Goal: Task Accomplishment & Management: Manage account settings

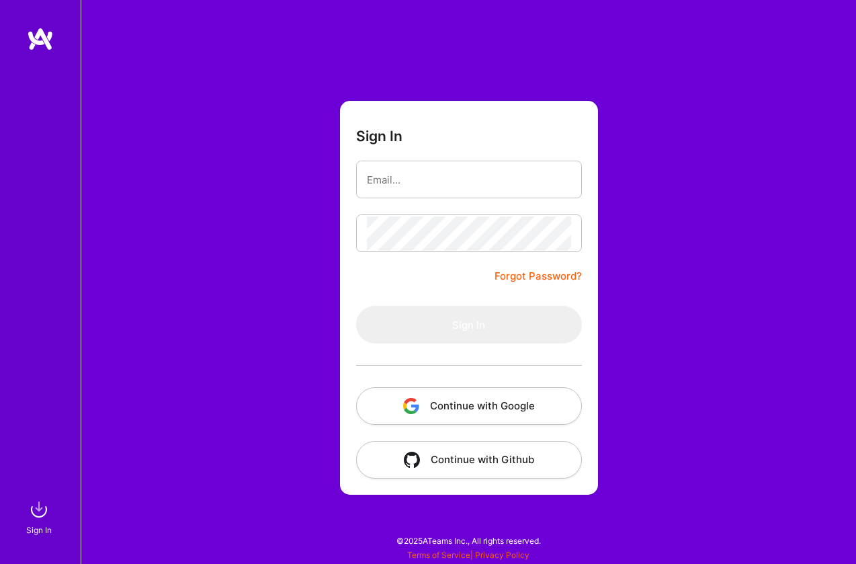
click at [382, 180] on input "email" at bounding box center [469, 180] width 204 height 34
click at [0, 557] on com-1password-button at bounding box center [0, 557] width 0 height 0
type input "[PERSON_NAME][EMAIL_ADDRESS][PERSON_NAME][DOMAIN_NAME]"
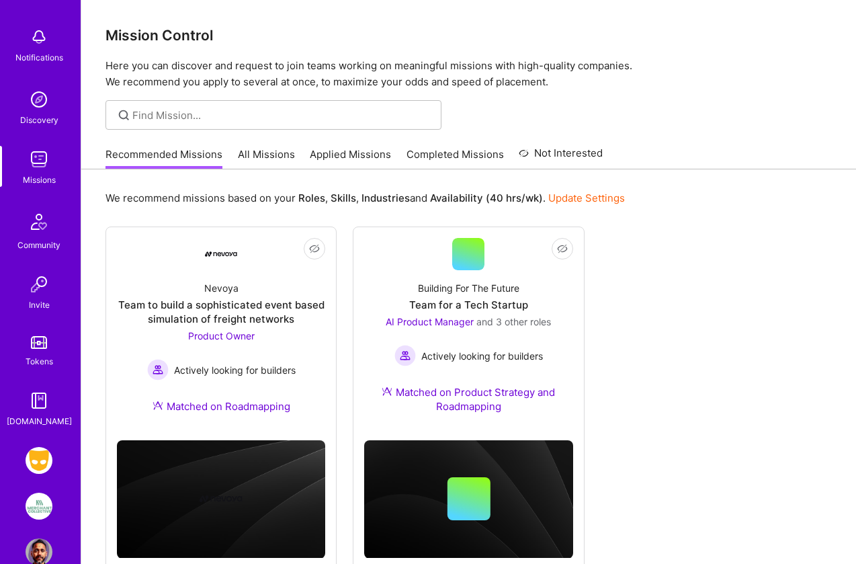
scroll to position [83, 0]
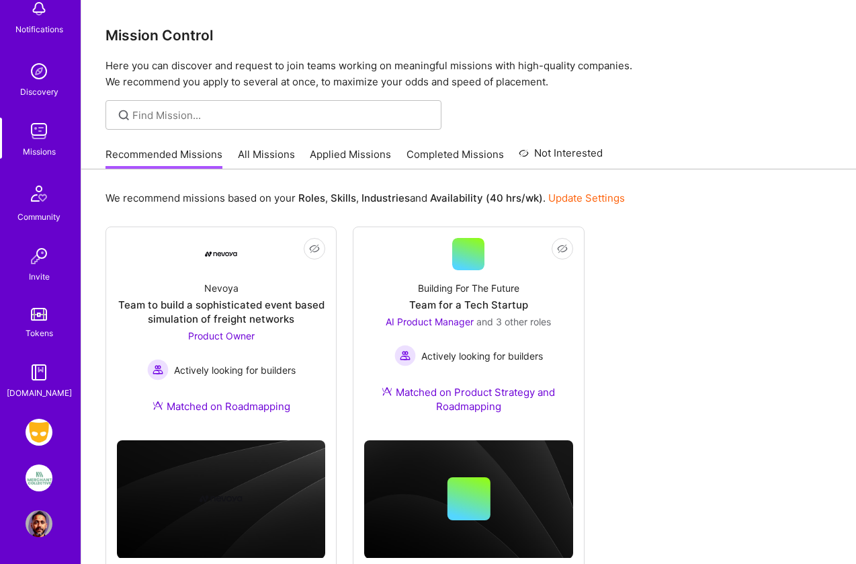
click at [34, 431] on img at bounding box center [39, 431] width 27 height 27
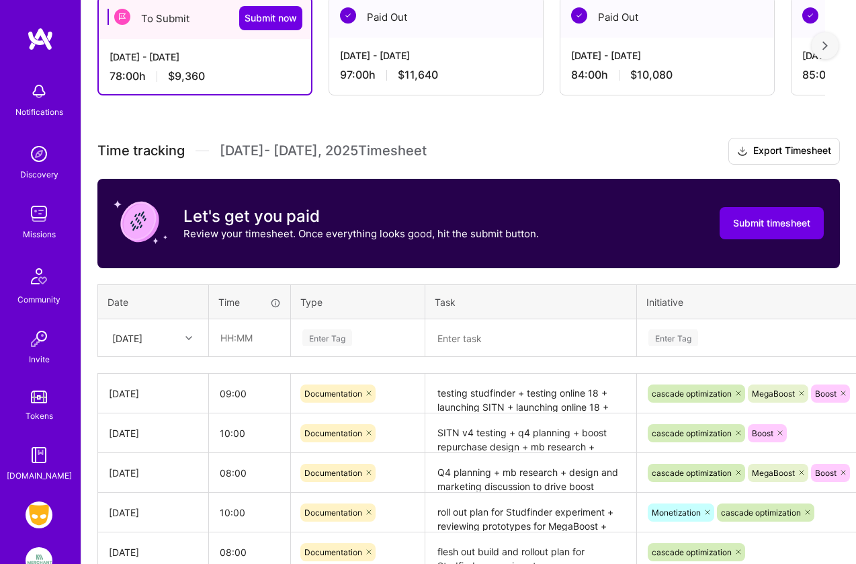
scroll to position [252, 0]
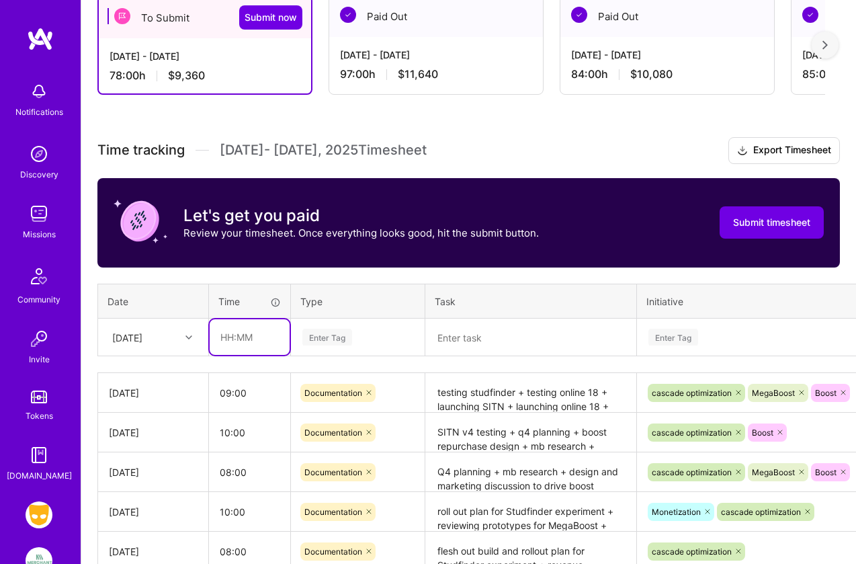
click at [226, 337] on input "text" at bounding box center [250, 337] width 80 height 36
type input "09:00"
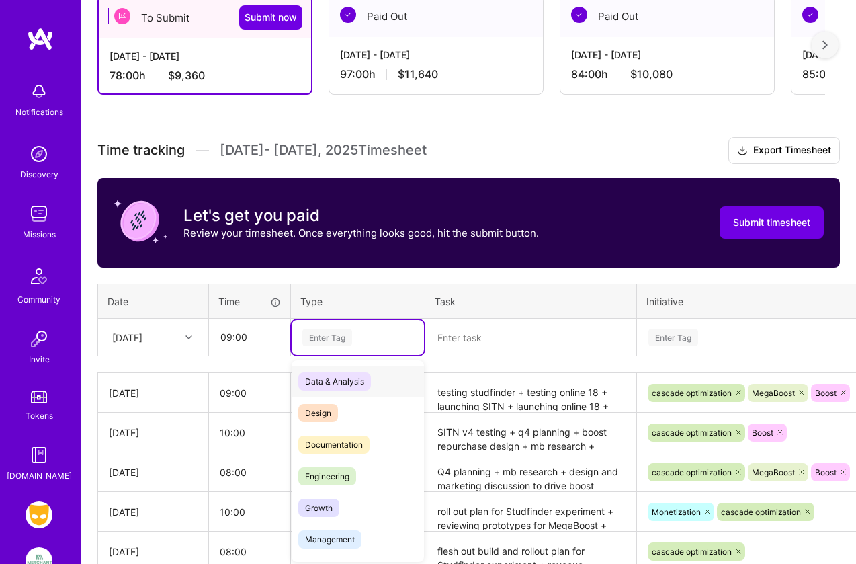
click at [323, 338] on div "Enter Tag" at bounding box center [327, 336] width 50 height 21
click at [332, 443] on span "Documentation" at bounding box center [333, 444] width 71 height 18
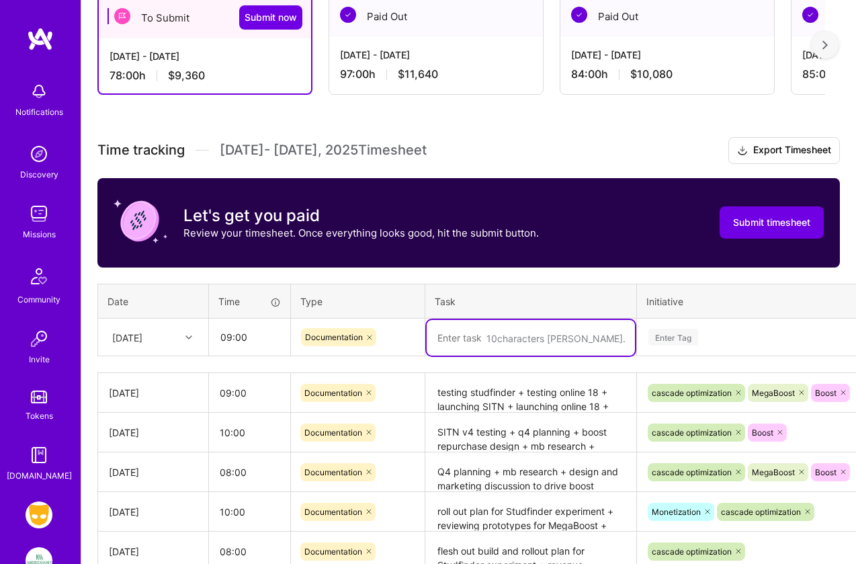
click at [459, 339] on textarea at bounding box center [531, 338] width 208 height 36
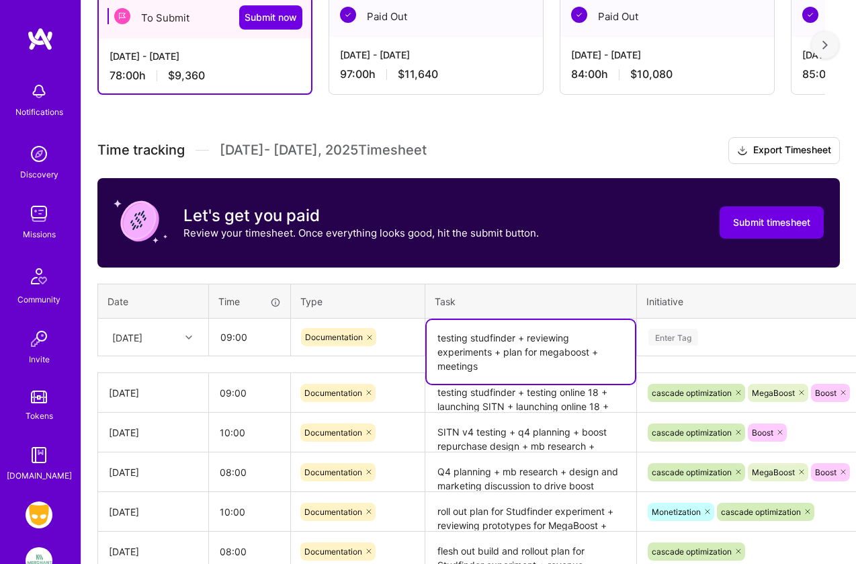
type textarea "testing studfinder + reviewing experiments + plan for megaboost + meetings"
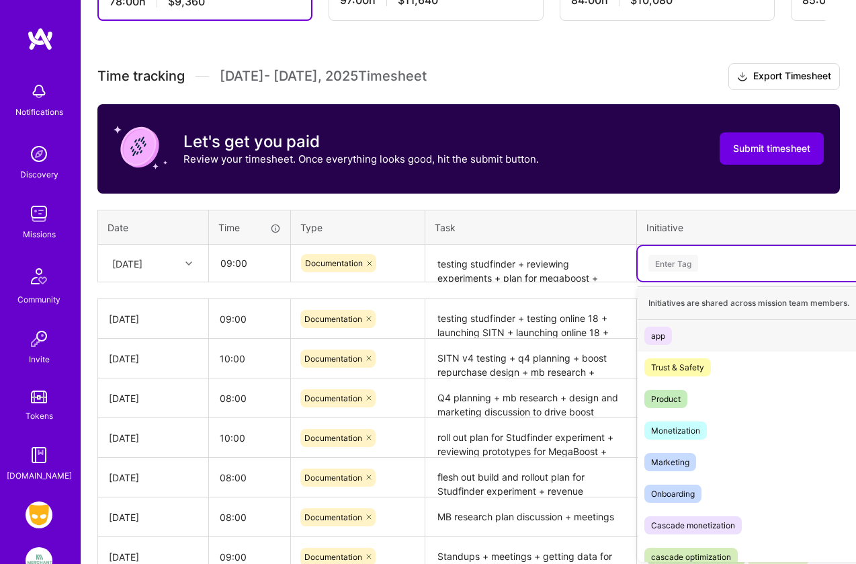
click at [676, 281] on div "option app focused, 1 of 10. 10 results available. Use Up and Down to choose op…" at bounding box center [760, 263] width 246 height 35
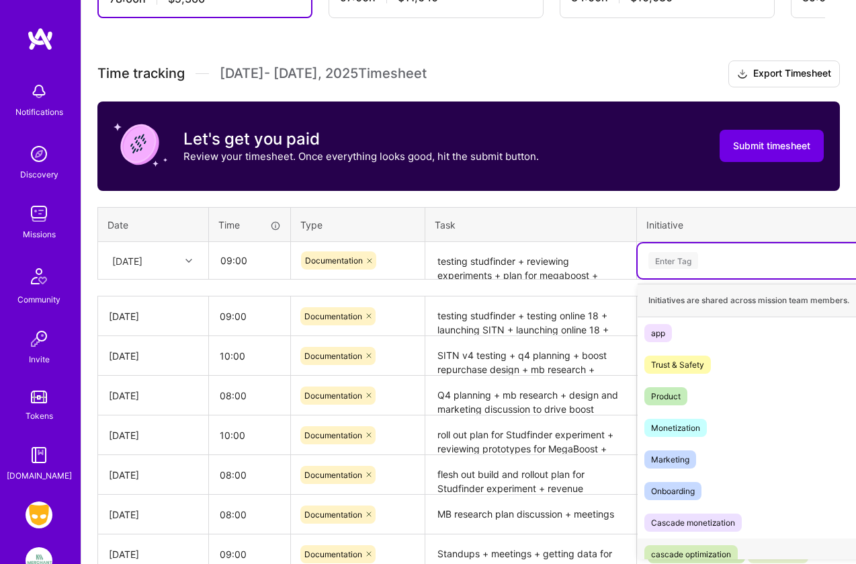
click at [692, 551] on div "cascade optimization" at bounding box center [691, 554] width 80 height 14
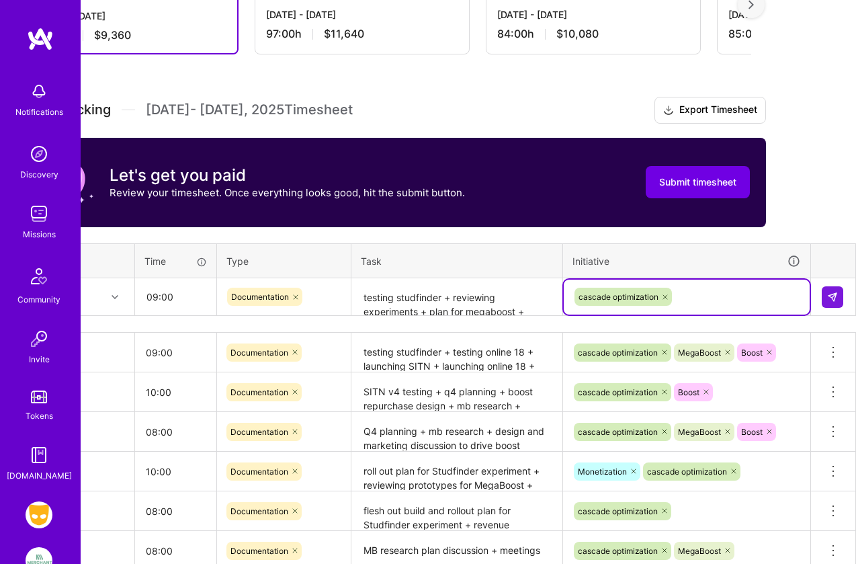
scroll to position [291, 74]
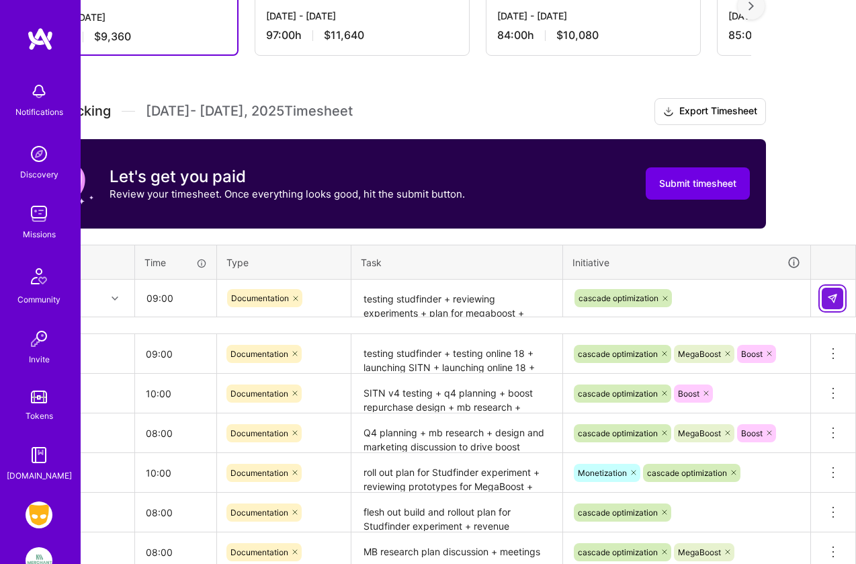
click at [830, 299] on img at bounding box center [832, 298] width 11 height 11
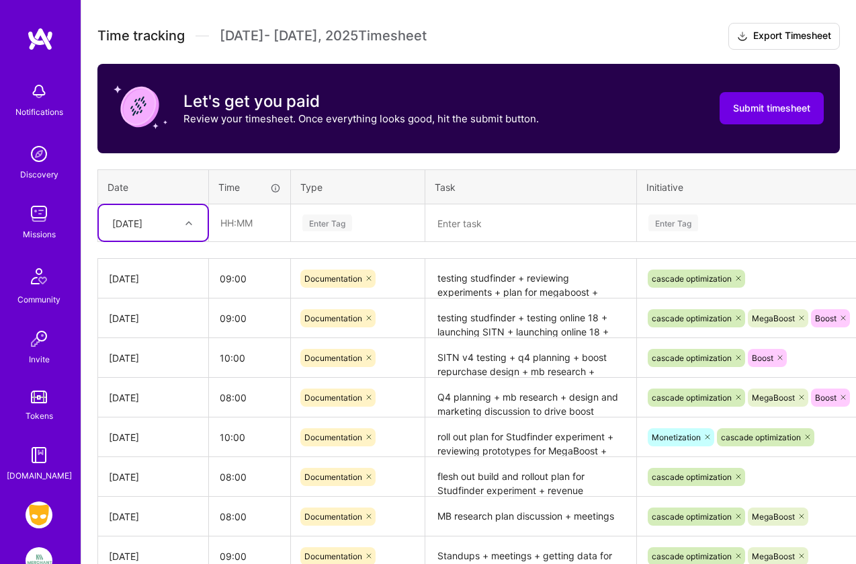
scroll to position [367, 0]
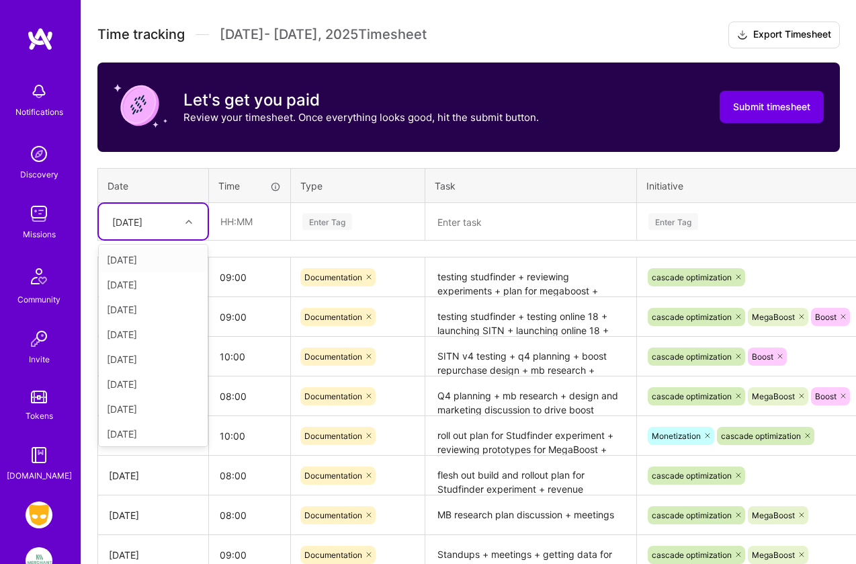
click at [192, 222] on div at bounding box center [190, 221] width 21 height 17
click at [136, 429] on div "[DATE]" at bounding box center [153, 430] width 109 height 25
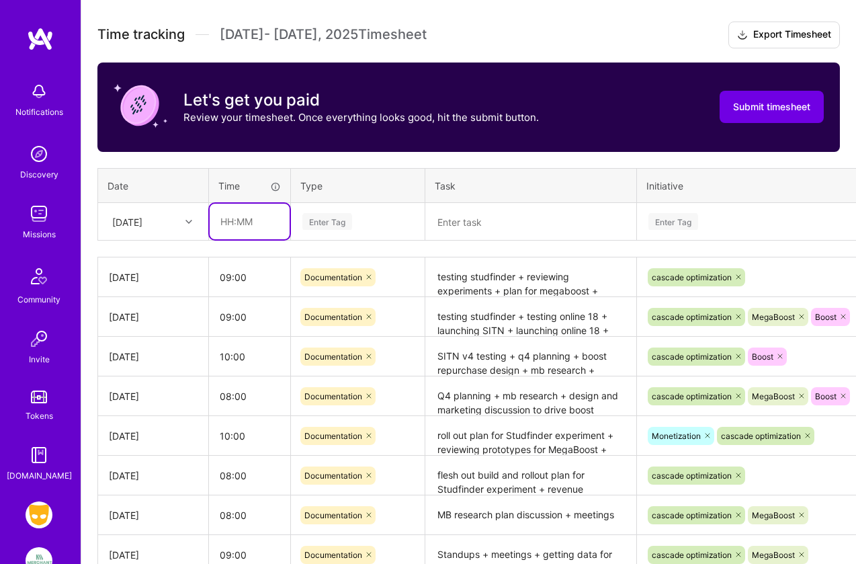
click at [226, 222] on input "text" at bounding box center [250, 222] width 80 height 36
type input "09:00"
click at [317, 220] on div "Enter Tag" at bounding box center [327, 221] width 50 height 21
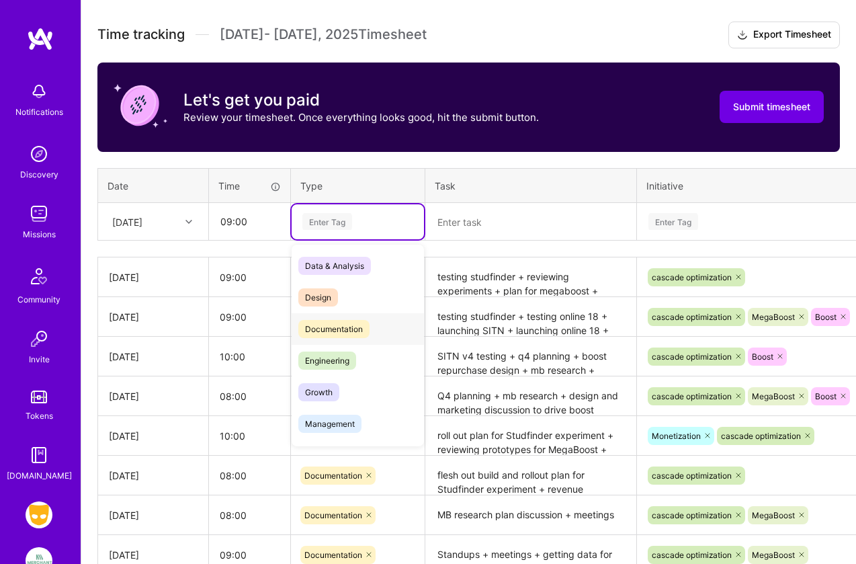
click at [336, 331] on span "Documentation" at bounding box center [333, 329] width 71 height 18
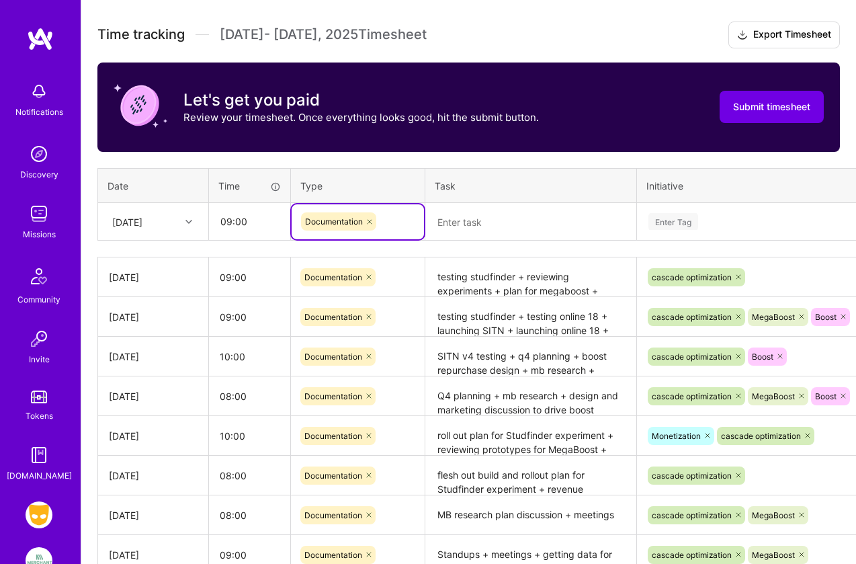
click at [446, 220] on textarea at bounding box center [531, 222] width 208 height 36
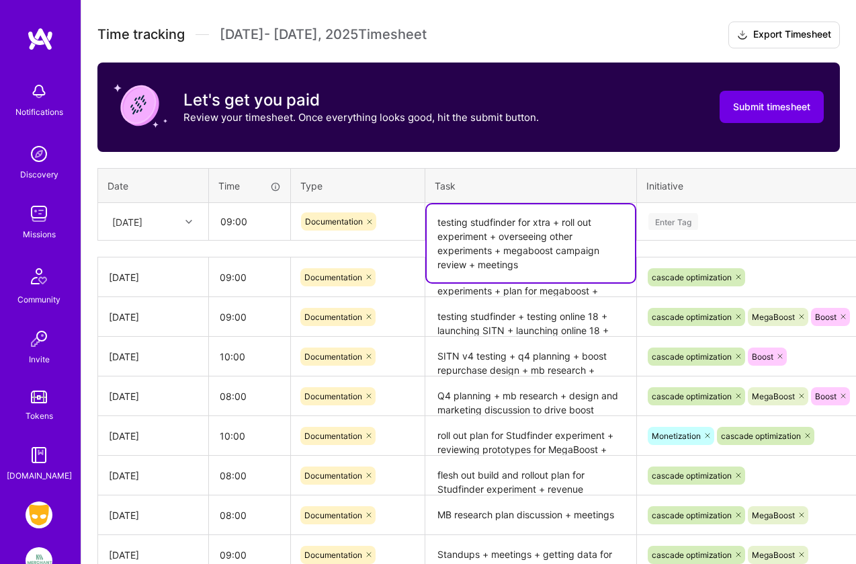
type textarea "testing studfinder for xtra + roll out experiment + overseeing other experiment…"
click at [677, 220] on div "Enter Tag" at bounding box center [673, 221] width 50 height 21
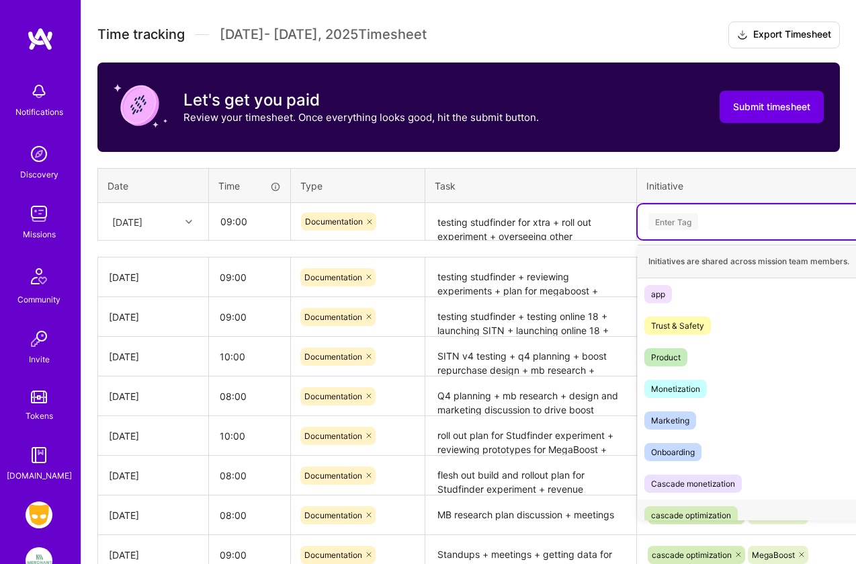
click at [695, 512] on div "cascade optimization" at bounding box center [691, 515] width 80 height 14
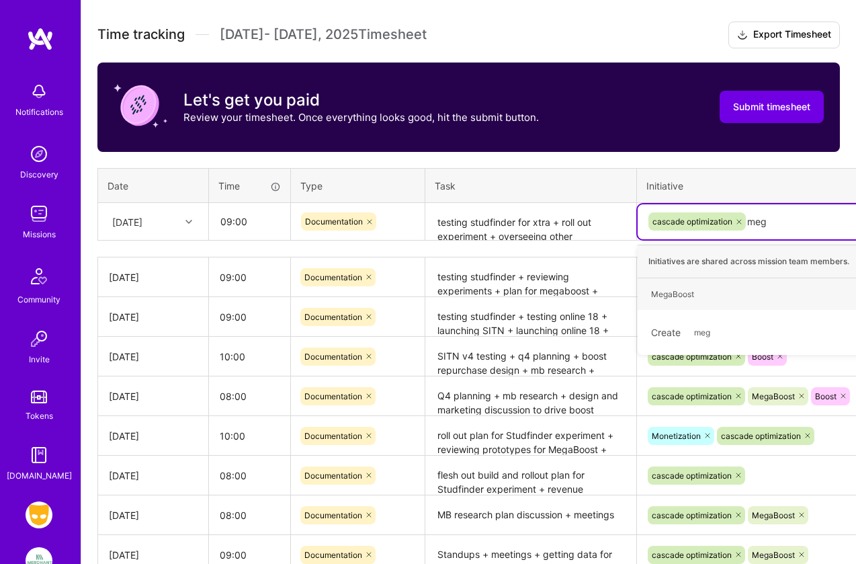
type input "mega"
click at [675, 292] on div "MegaBoost" at bounding box center [672, 294] width 43 height 14
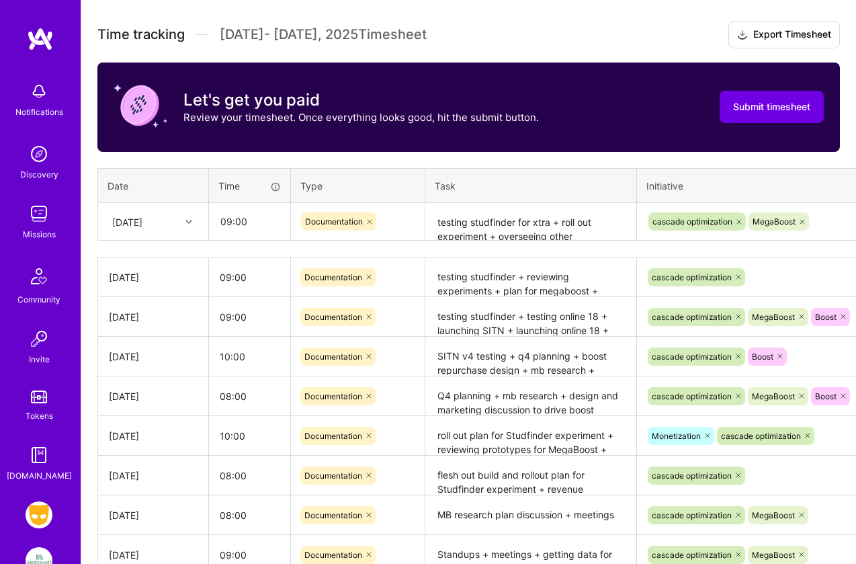
click at [771, 178] on div "Initiative" at bounding box center [760, 185] width 228 height 15
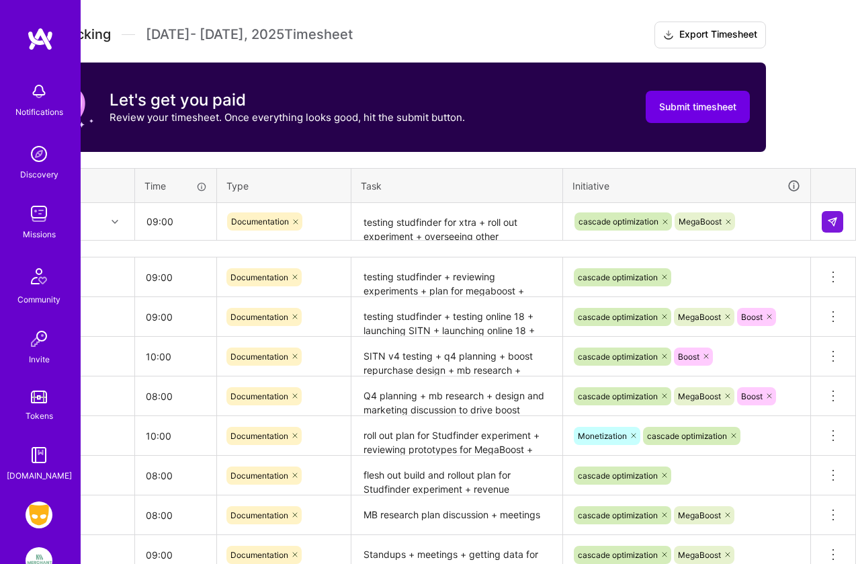
scroll to position [367, 74]
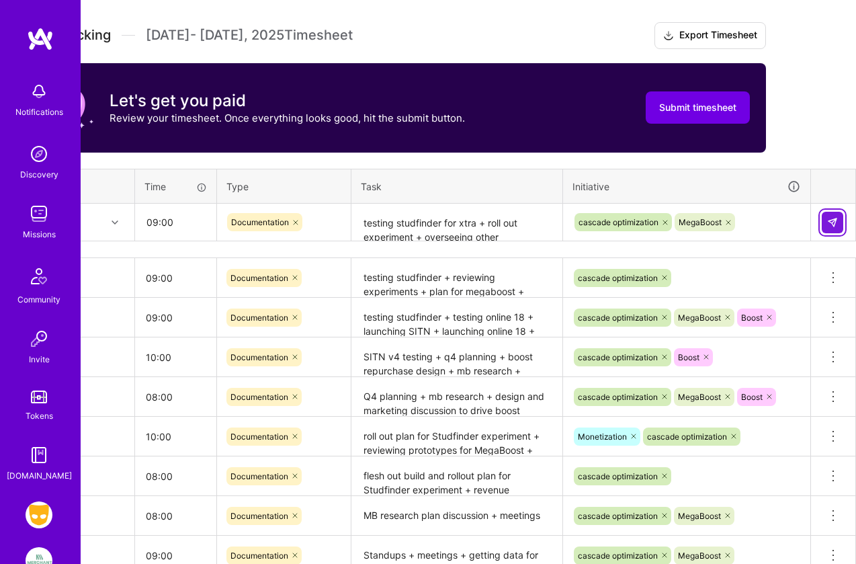
click at [831, 218] on img at bounding box center [832, 222] width 11 height 11
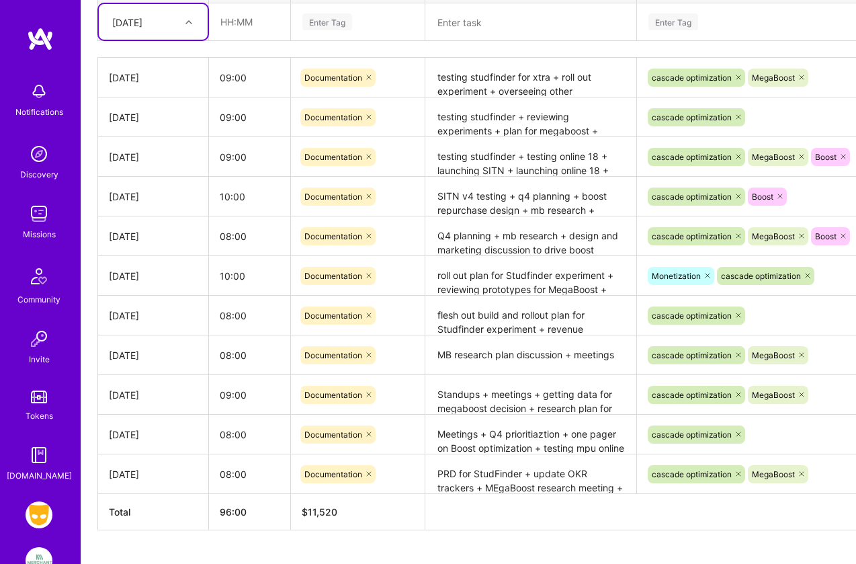
scroll to position [573, 0]
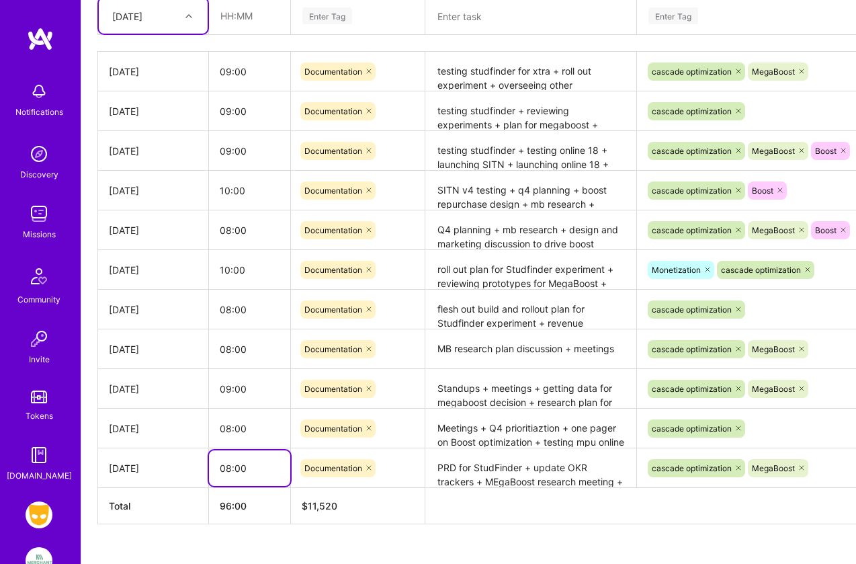
click at [228, 464] on input "08:00" at bounding box center [249, 468] width 81 height 36
type input "09:00"
click at [248, 554] on div "To Submit Submit now [DATE] - [DATE] 96:00 h $11,520 Paid Out [DATE] - [DATE] 9…" at bounding box center [468, 124] width 774 height 932
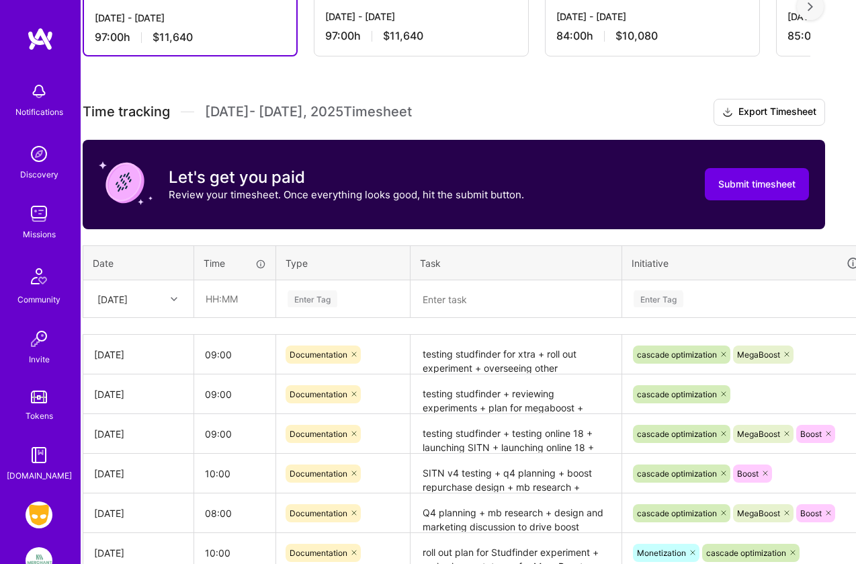
scroll to position [281, 15]
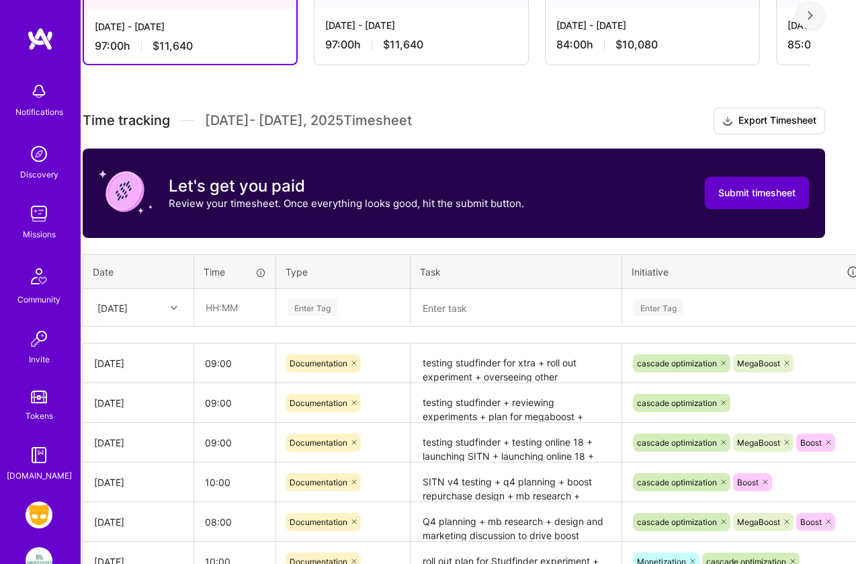
click at [744, 196] on span "Submit timesheet" at bounding box center [756, 192] width 77 height 13
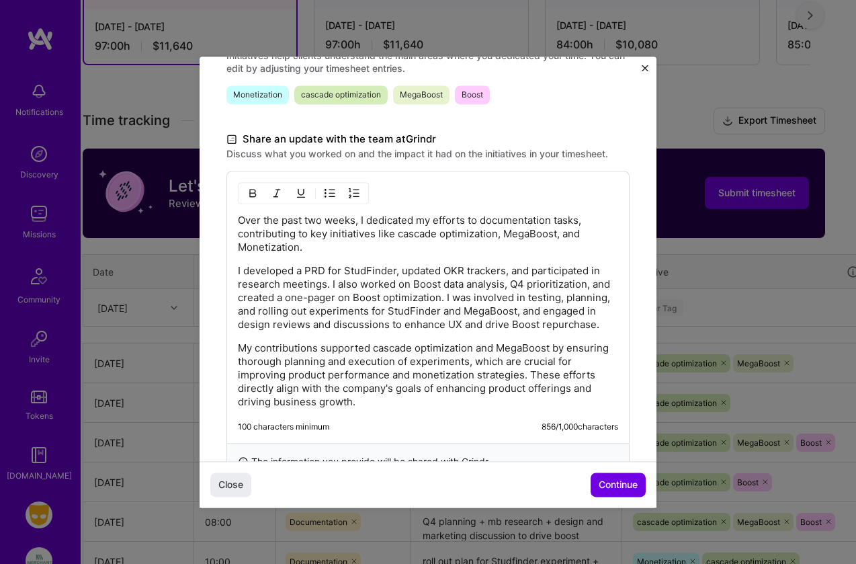
scroll to position [347, 0]
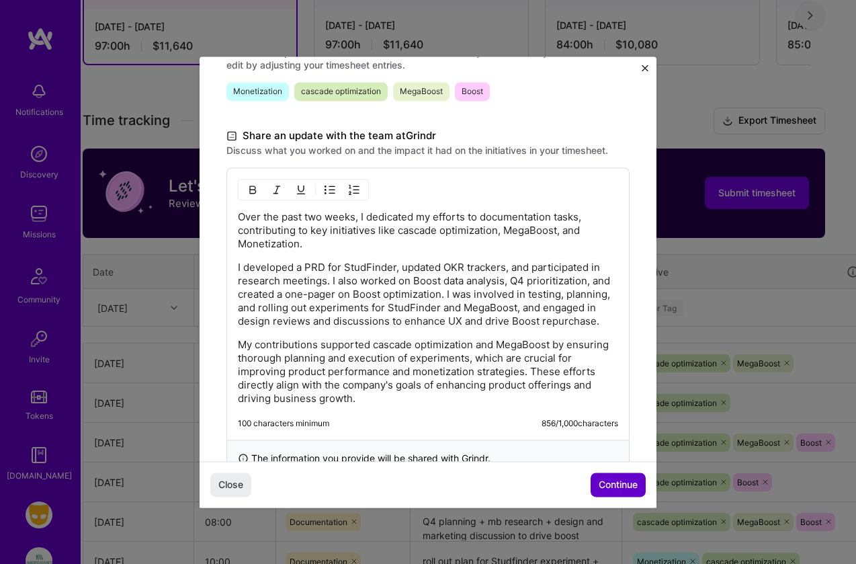
click at [615, 478] on span "Continue" at bounding box center [617, 484] width 39 height 13
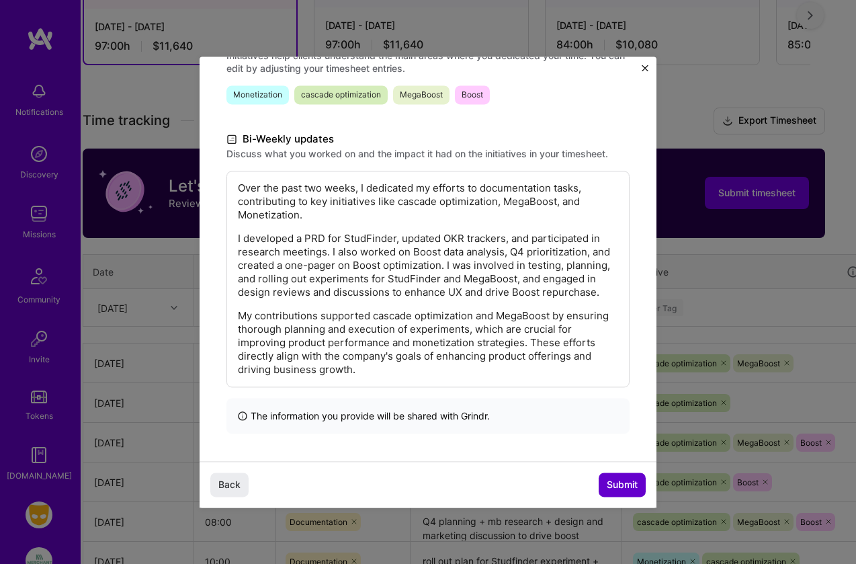
click at [617, 483] on span "Submit" at bounding box center [622, 484] width 31 height 13
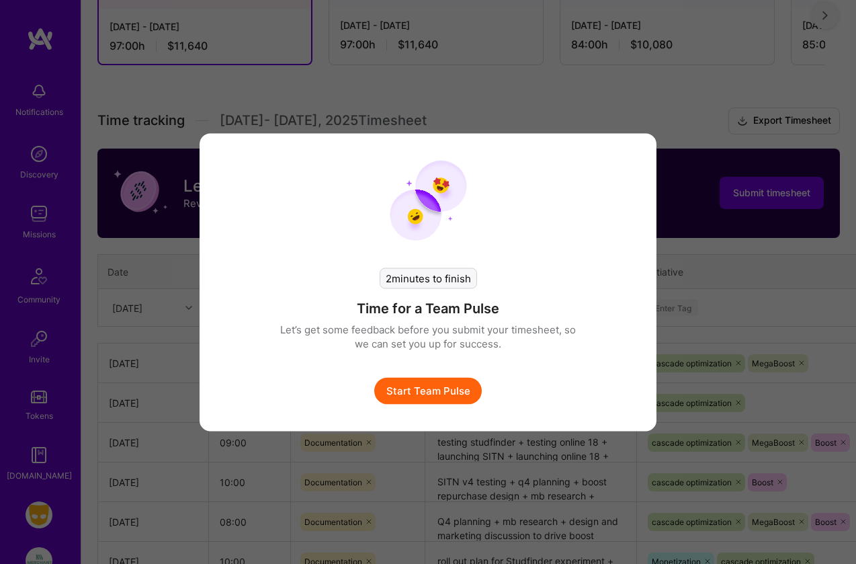
scroll to position [281, 0]
click at [435, 387] on button "Start Team Pulse" at bounding box center [427, 390] width 107 height 27
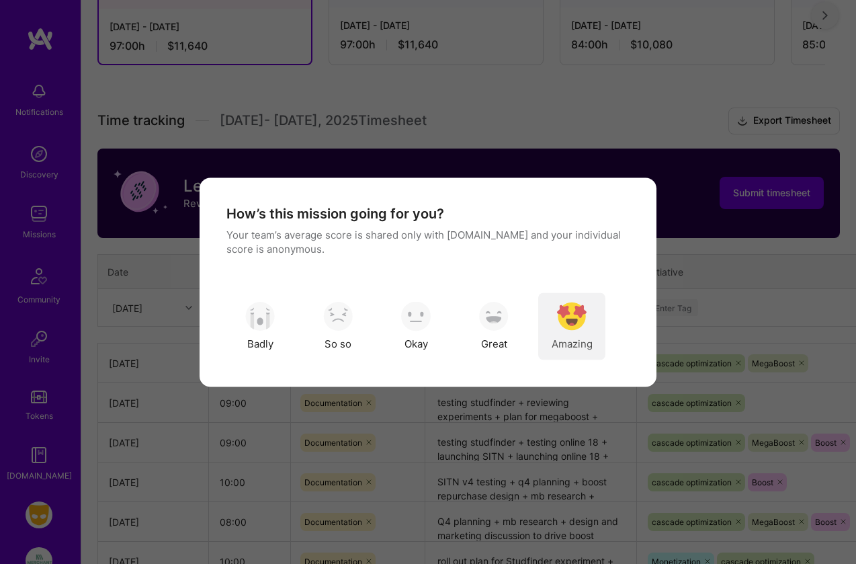
click at [562, 314] on img "modal" at bounding box center [572, 317] width 30 height 30
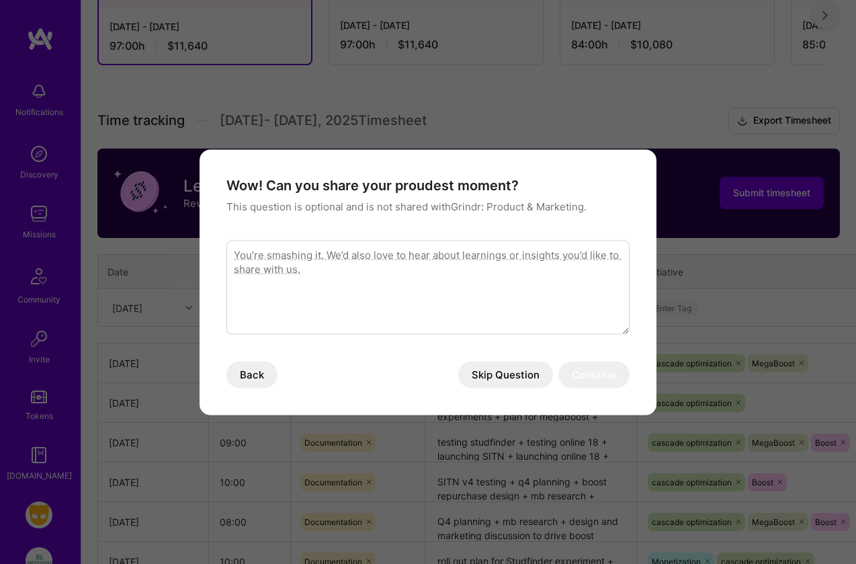
click at [516, 380] on button "Skip Question" at bounding box center [505, 374] width 95 height 27
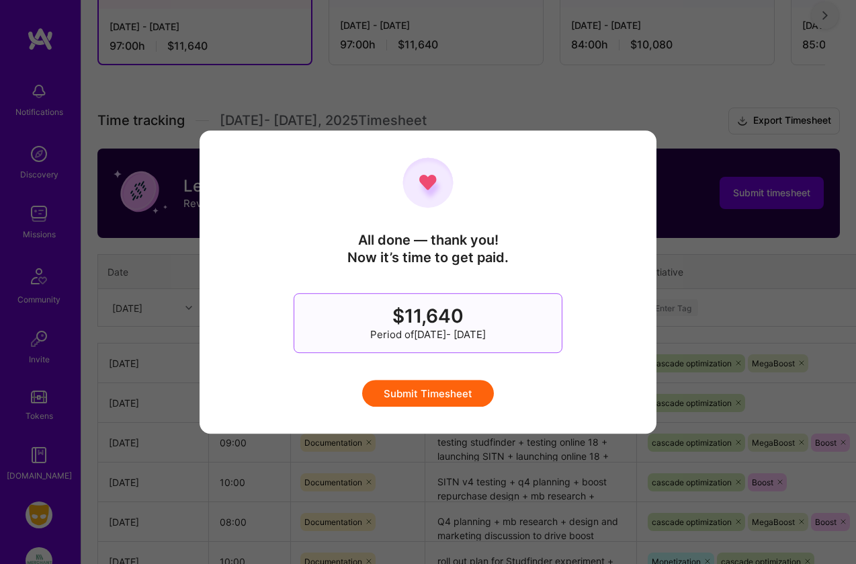
click at [449, 392] on button "Submit Timesheet" at bounding box center [428, 393] width 132 height 27
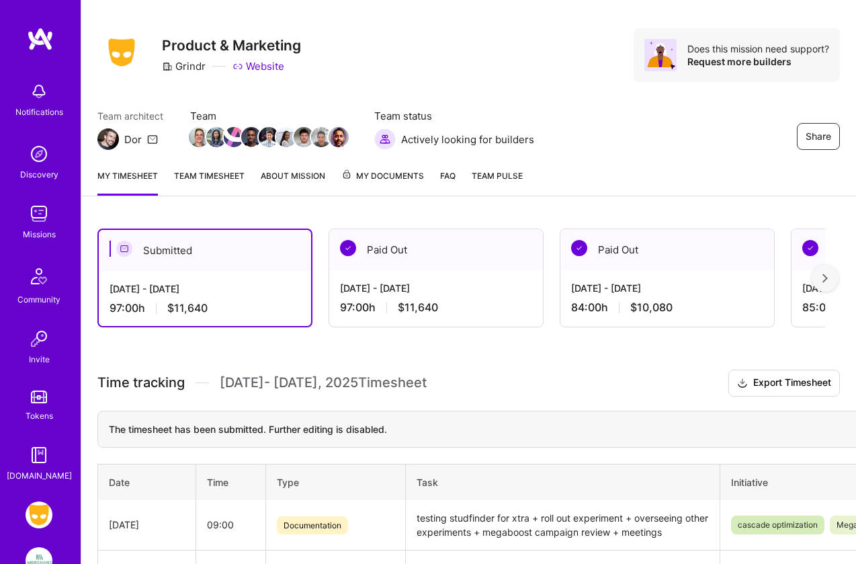
scroll to position [0, 0]
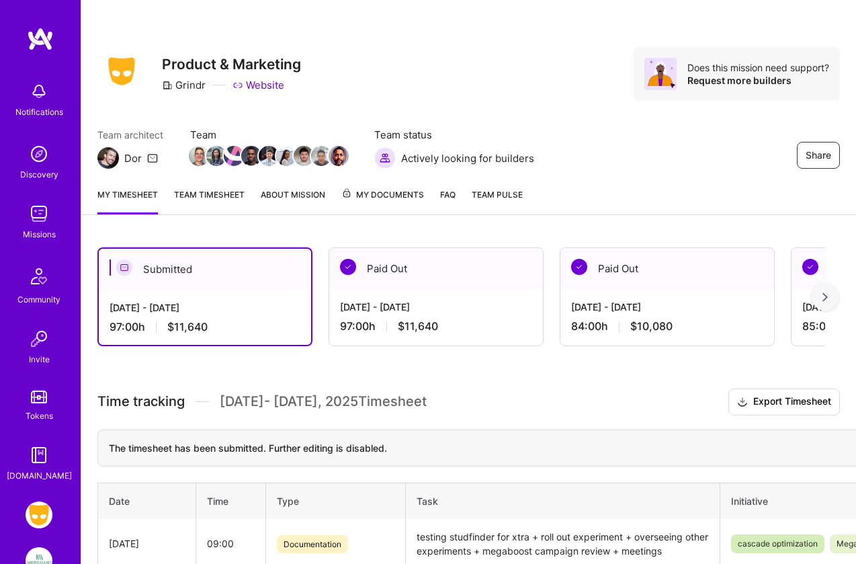
click at [504, 197] on span "Team Pulse" at bounding box center [497, 194] width 51 height 10
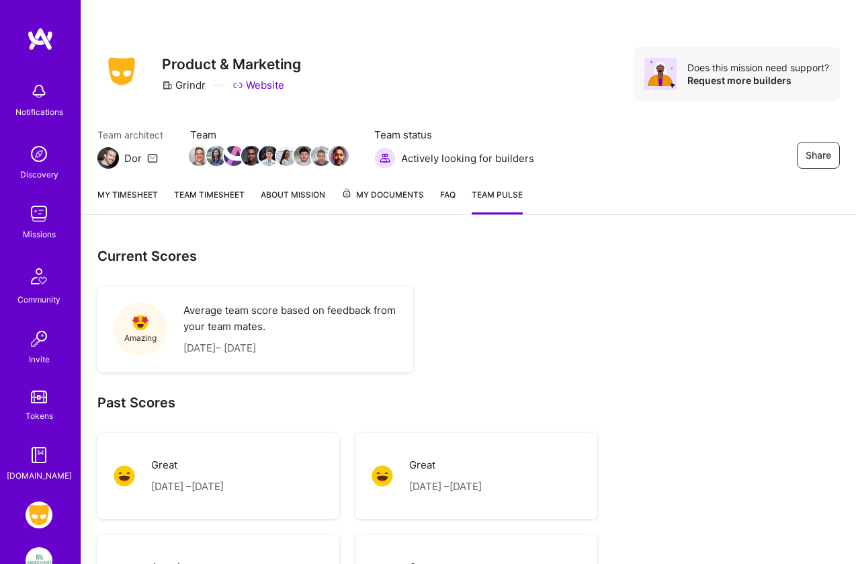
click at [122, 190] on link "My timesheet" at bounding box center [127, 200] width 60 height 27
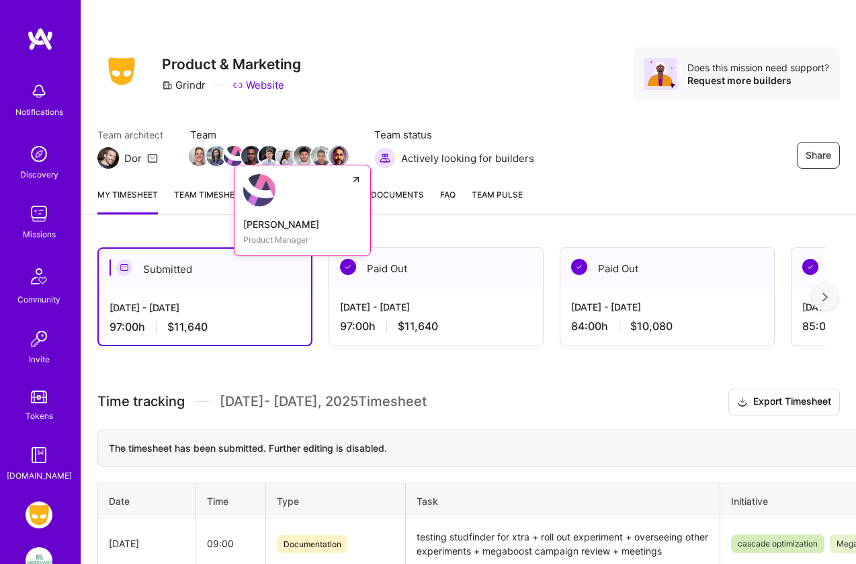
click at [231, 161] on img at bounding box center [234, 156] width 20 height 20
click at [215, 157] on img at bounding box center [216, 156] width 20 height 20
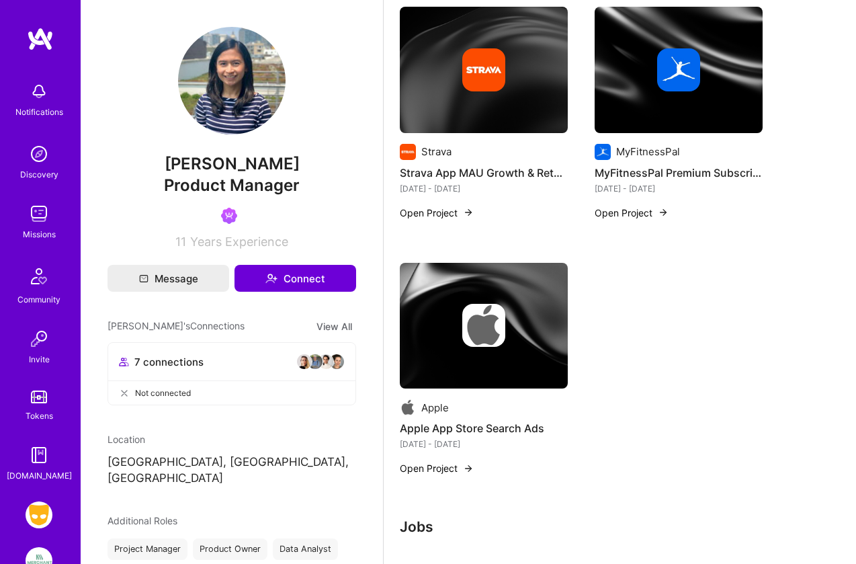
scroll to position [205, 0]
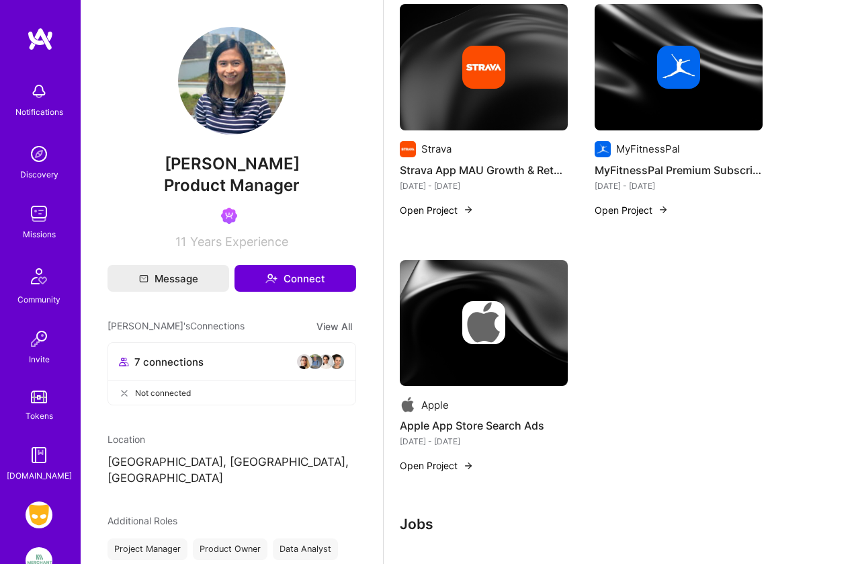
click at [435, 403] on div "Apple" at bounding box center [435, 405] width 28 height 14
click at [468, 351] on img at bounding box center [484, 323] width 168 height 126
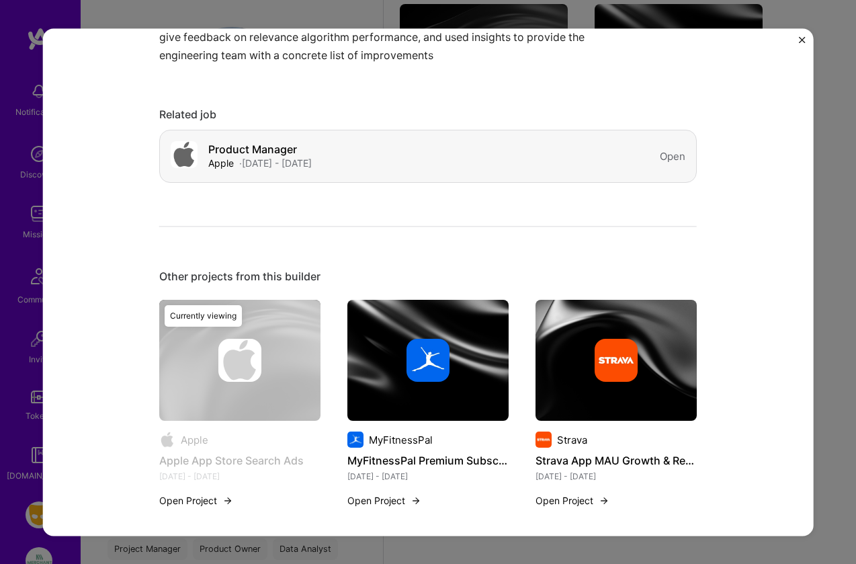
scroll to position [545, 0]
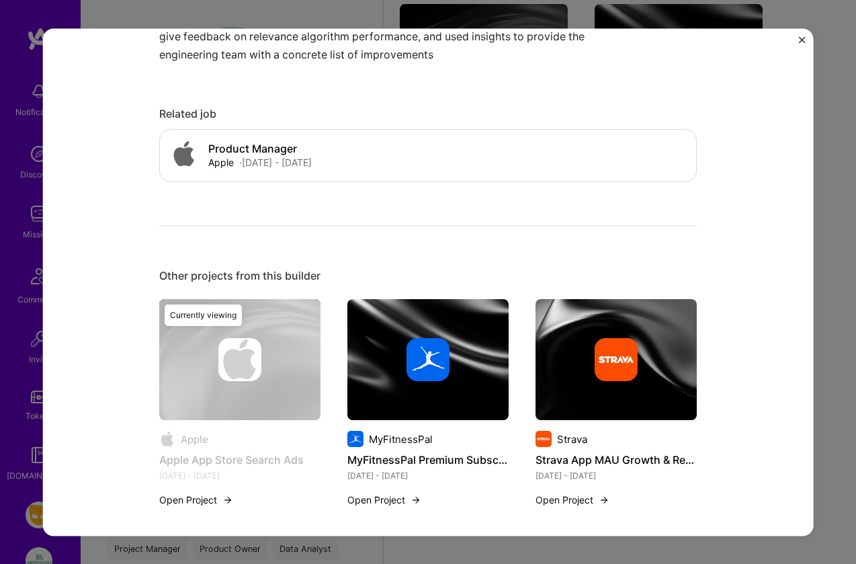
click at [629, 376] on img at bounding box center [615, 360] width 43 height 43
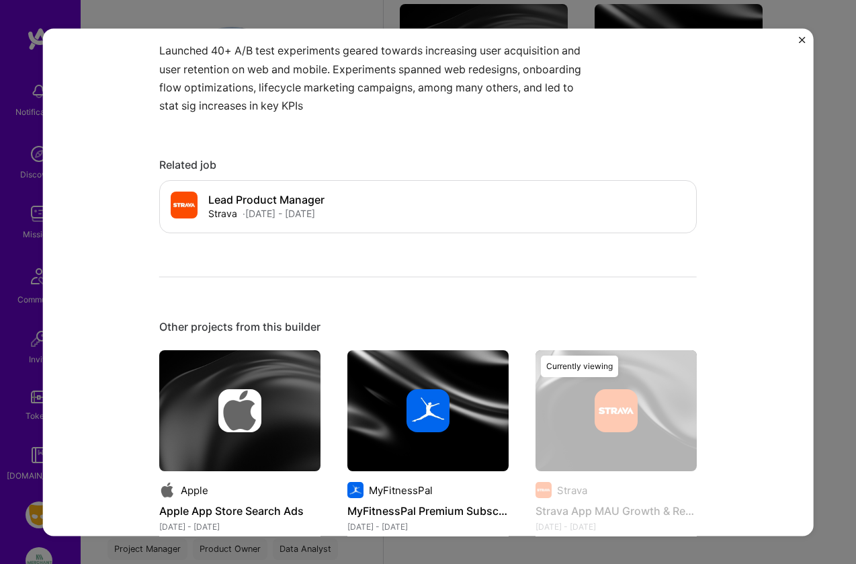
scroll to position [498, 0]
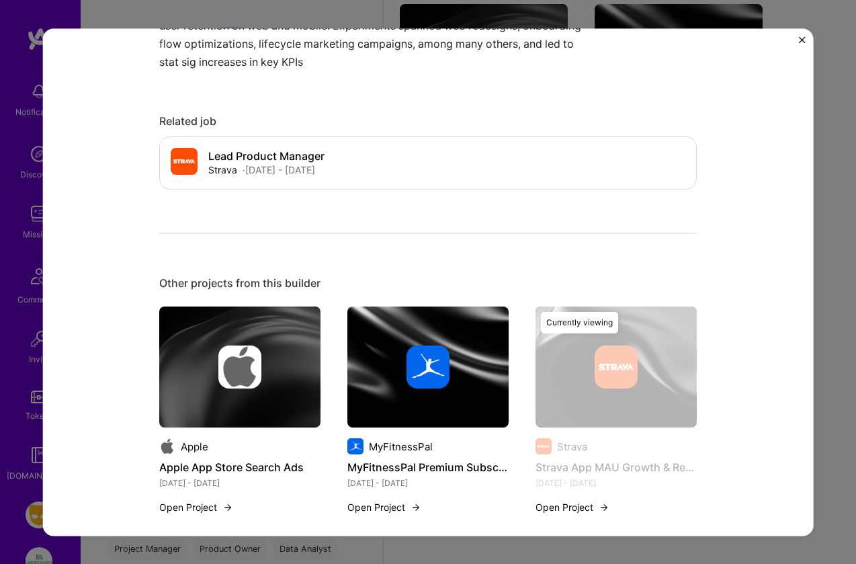
click at [449, 347] on div at bounding box center [427, 367] width 161 height 43
